Goal: Information Seeking & Learning: Check status

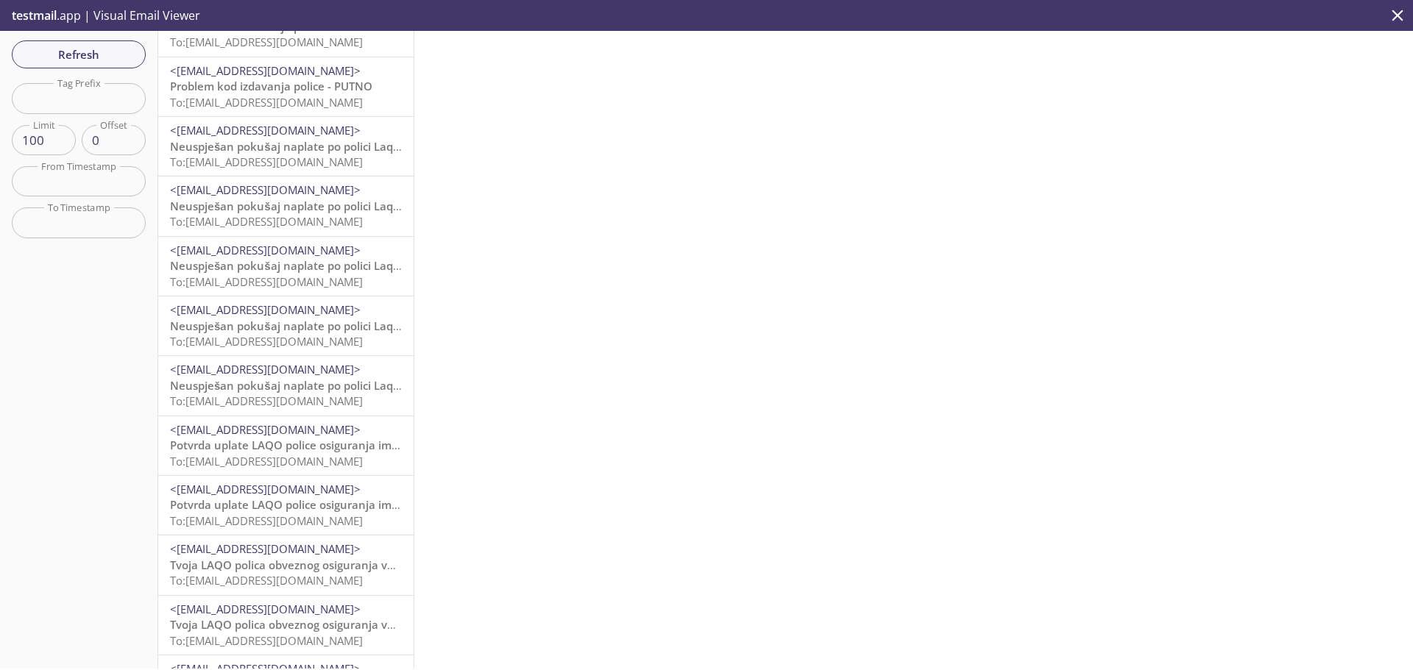
scroll to position [4415, 0]
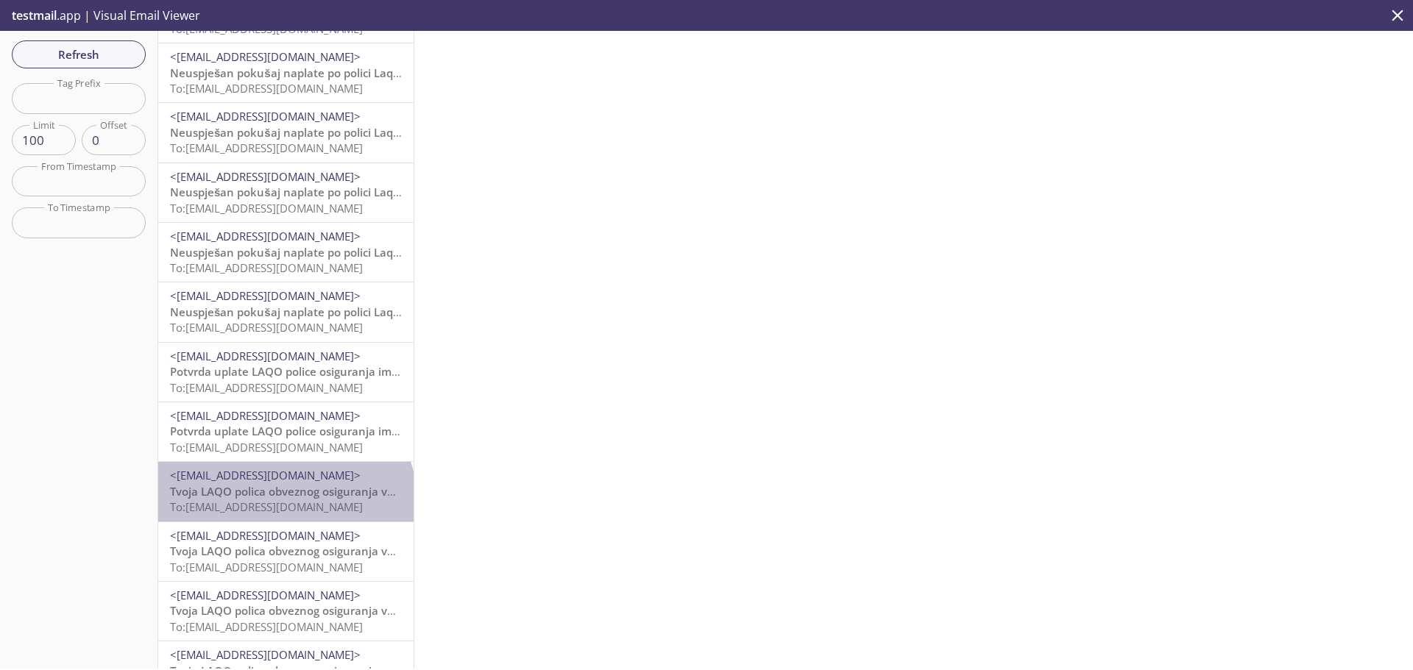
click at [284, 505] on span "To: [EMAIL_ADDRESS][DOMAIN_NAME]" at bounding box center [266, 507] width 193 height 15
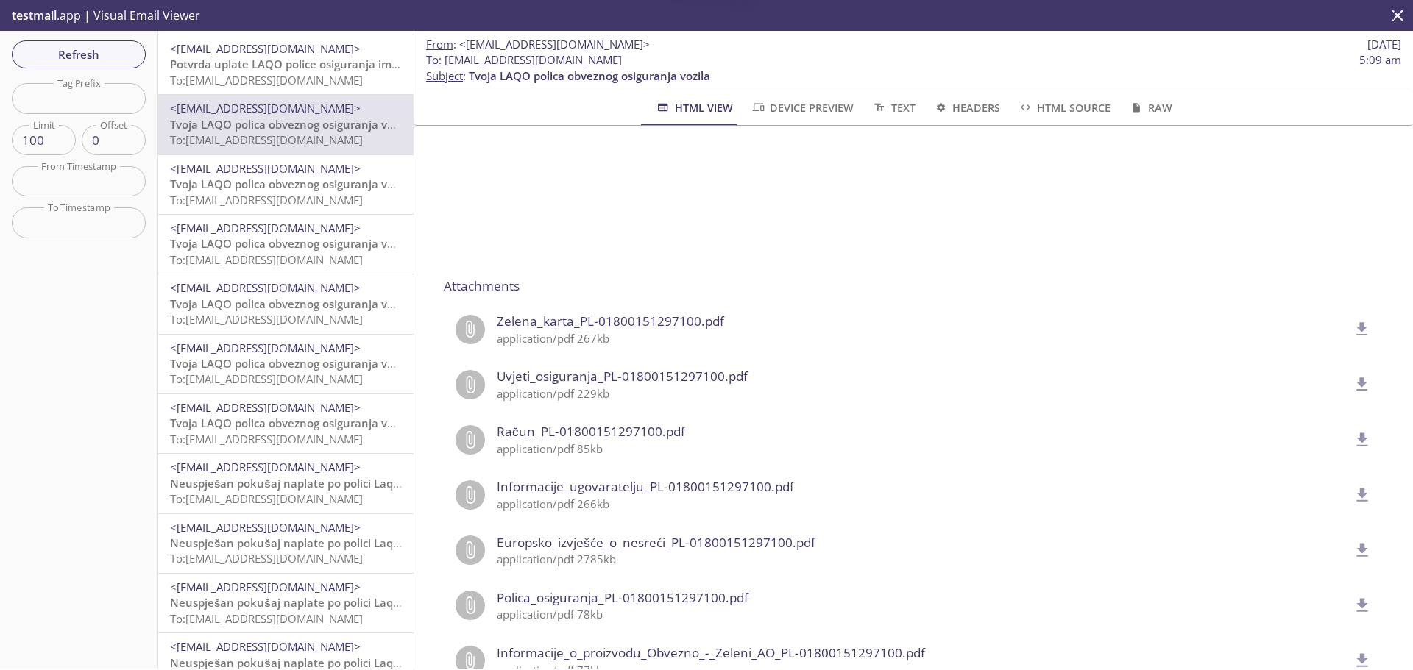
scroll to position [4782, 0]
click at [101, 85] on input "text" at bounding box center [79, 98] width 134 height 30
type input "imovin"
click at [80, 53] on span "Refresh" at bounding box center [79, 54] width 110 height 19
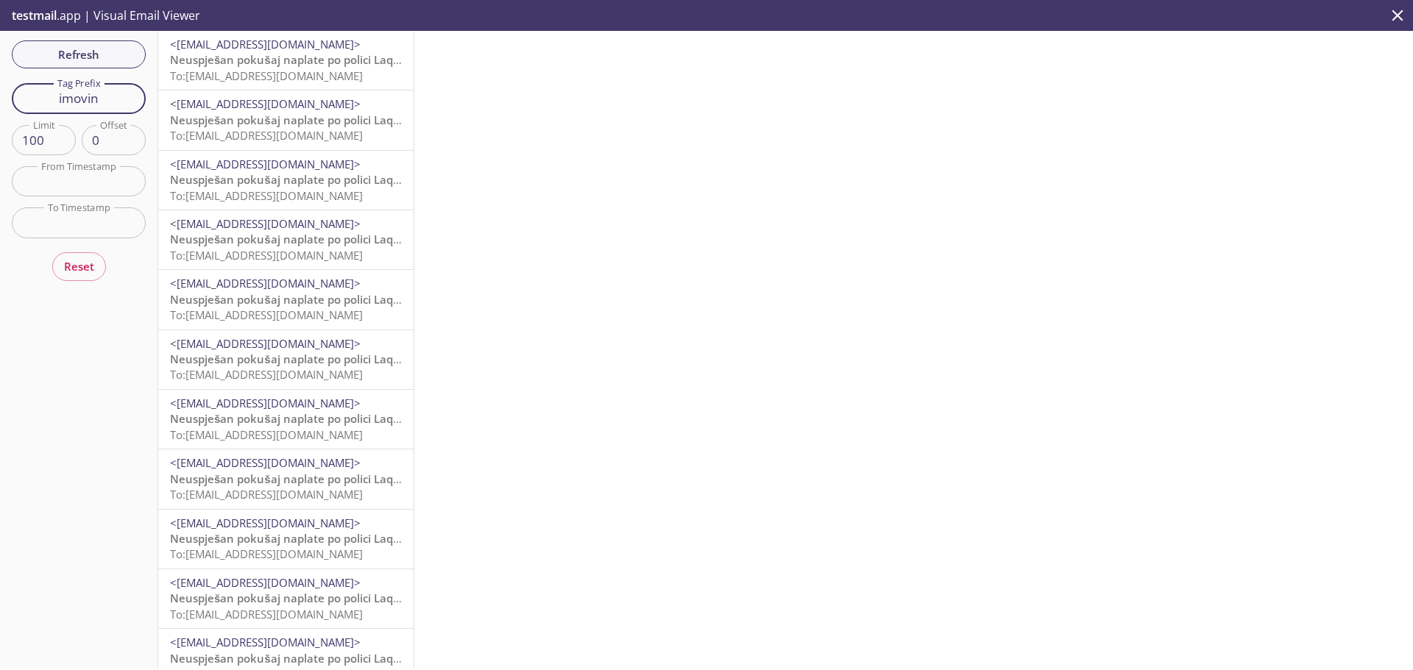
drag, startPoint x: 109, startPoint y: 101, endPoint x: 11, endPoint y: 90, distance: 98.4
click at [11, 90] on div "Refresh Filters Tag Prefix imovin Tag Prefix Limit 100 Limit Offset 0 Offset Fr…" at bounding box center [79, 350] width 158 height 638
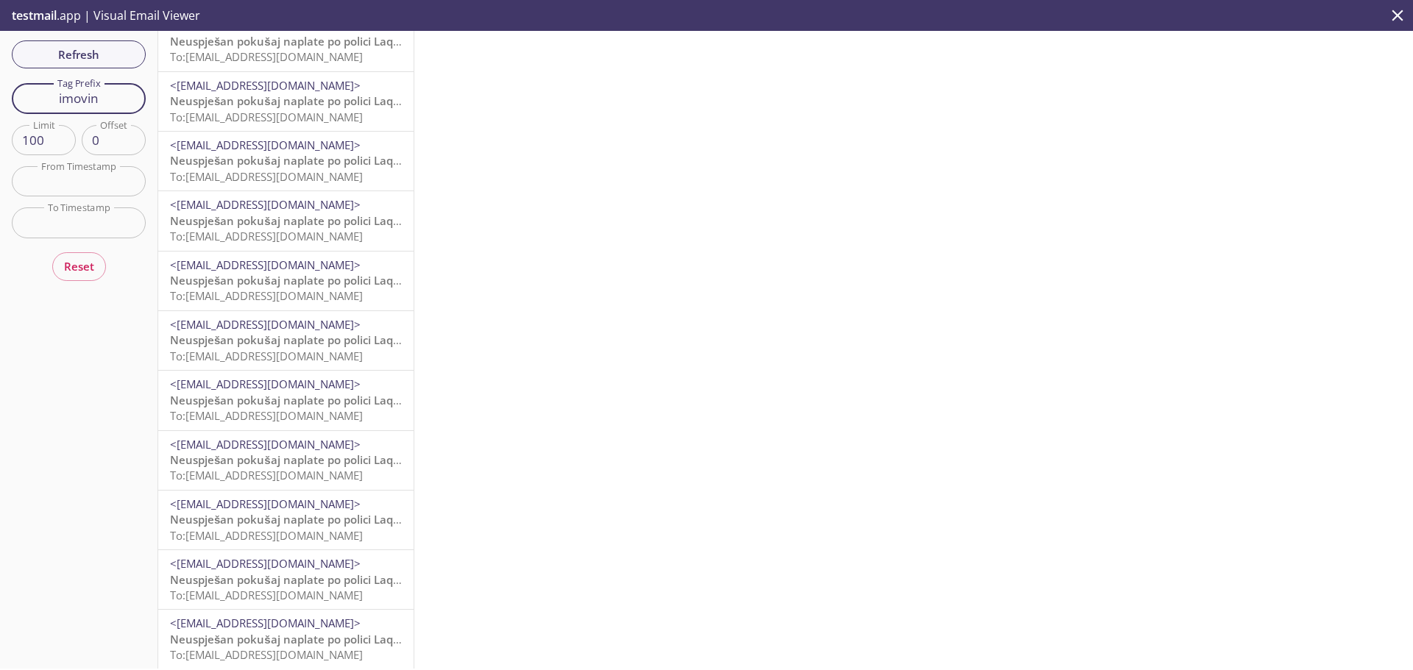
scroll to position [294, 0]
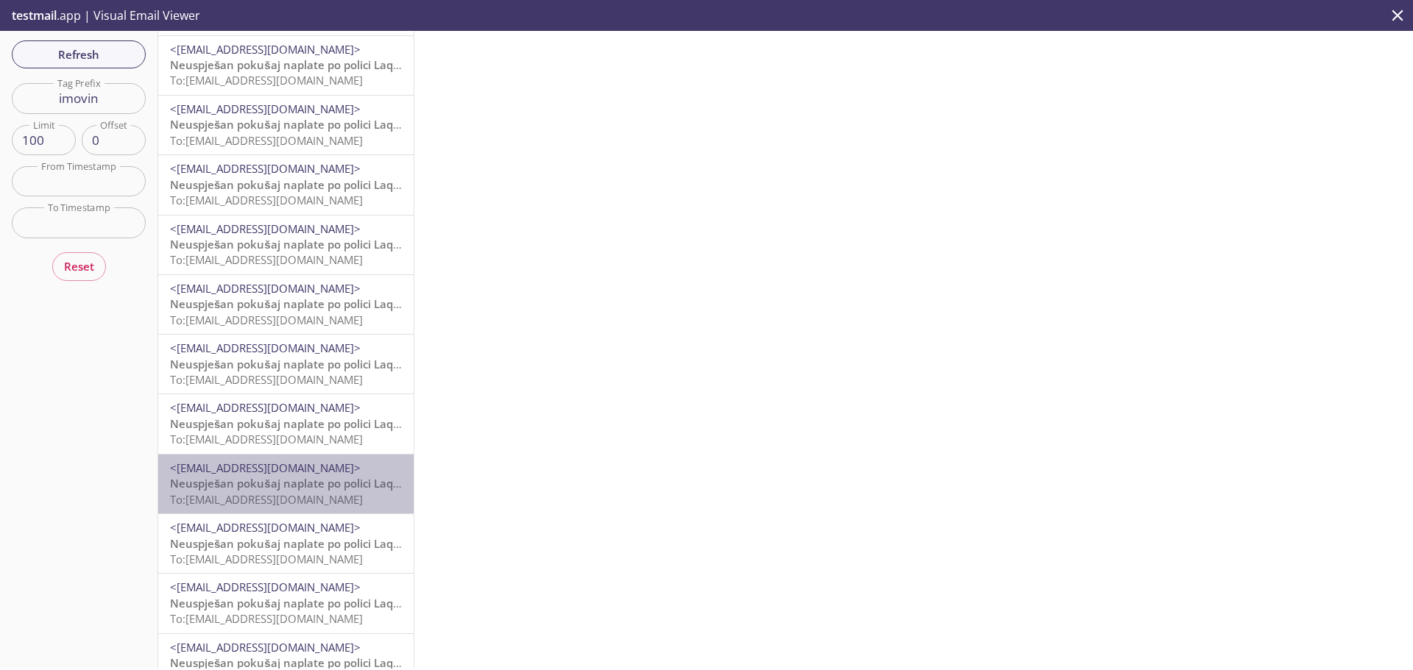
click at [313, 486] on span "Neuspješan pokušaj naplate po polici Laqo imovina PL-810001496887/00" at bounding box center [365, 483] width 391 height 15
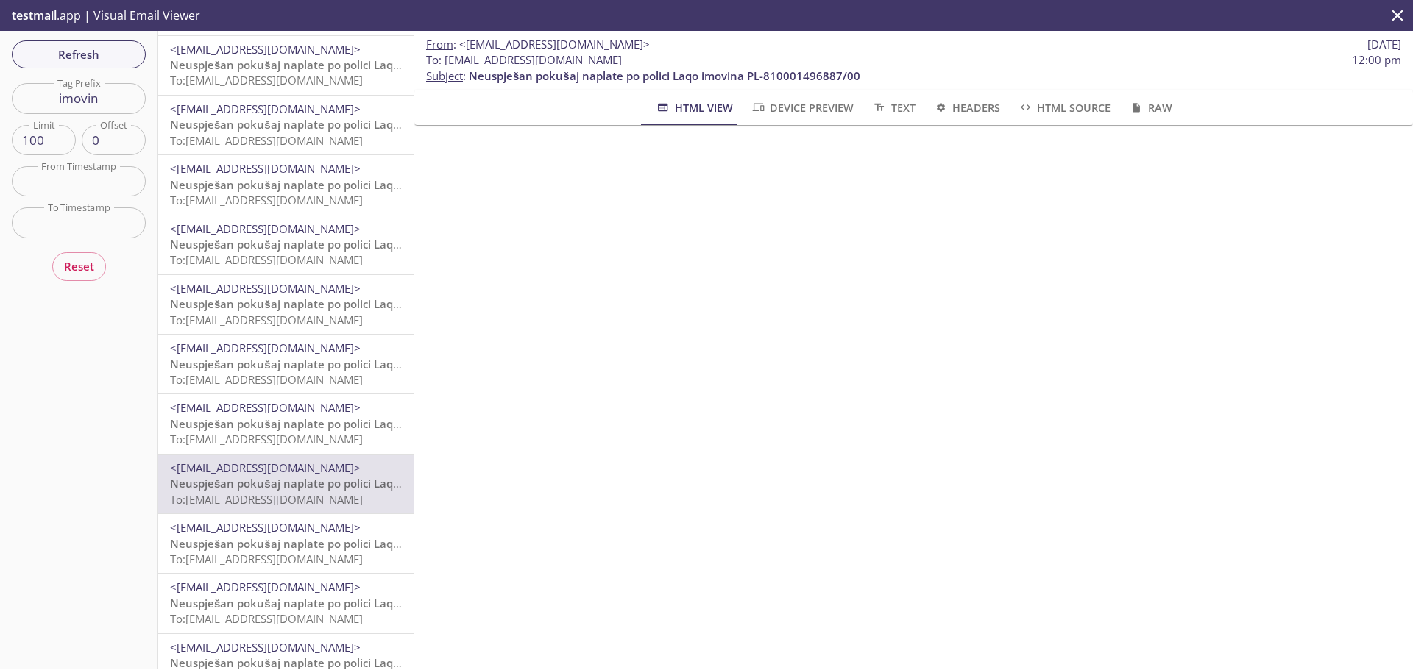
scroll to position [589, 0]
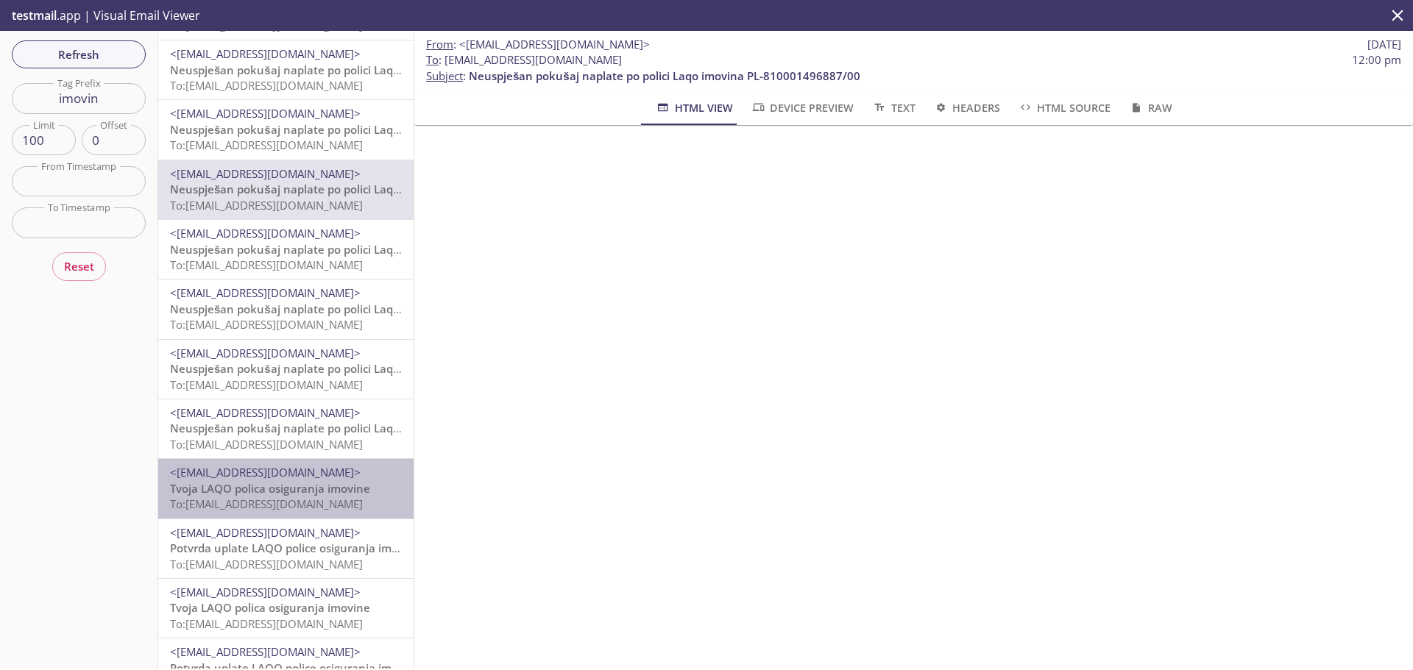
click at [321, 495] on span "Tvoja LAQO polica osiguranja imovine" at bounding box center [270, 488] width 200 height 15
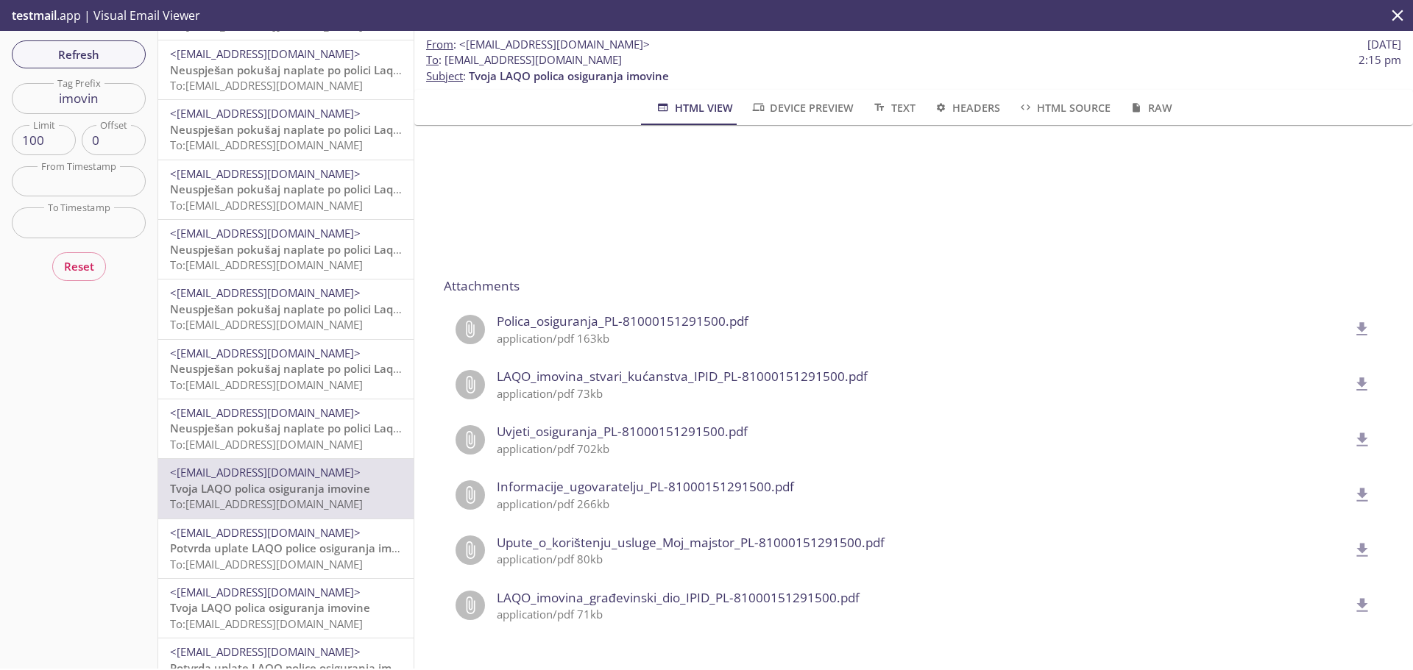
click at [1357, 330] on icon "delete" at bounding box center [1362, 328] width 11 height 13
